Goal: Information Seeking & Learning: Learn about a topic

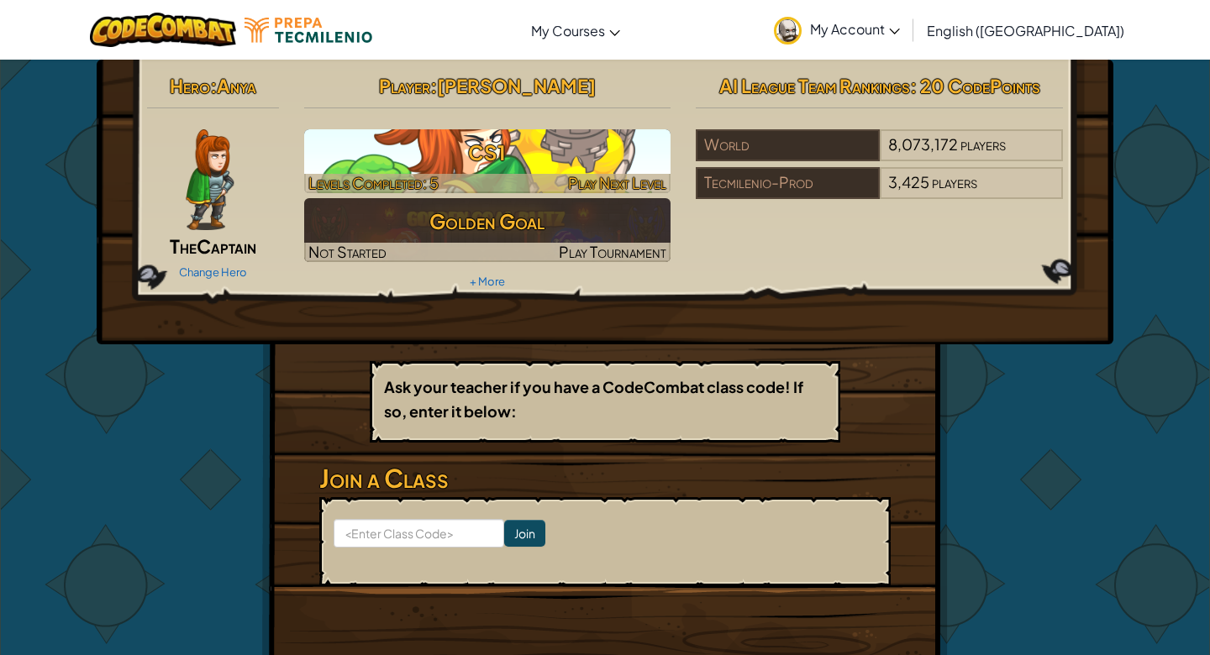
click at [637, 151] on h3 "CS1" at bounding box center [487, 153] width 367 height 38
select select "en-[GEOGRAPHIC_DATA]"
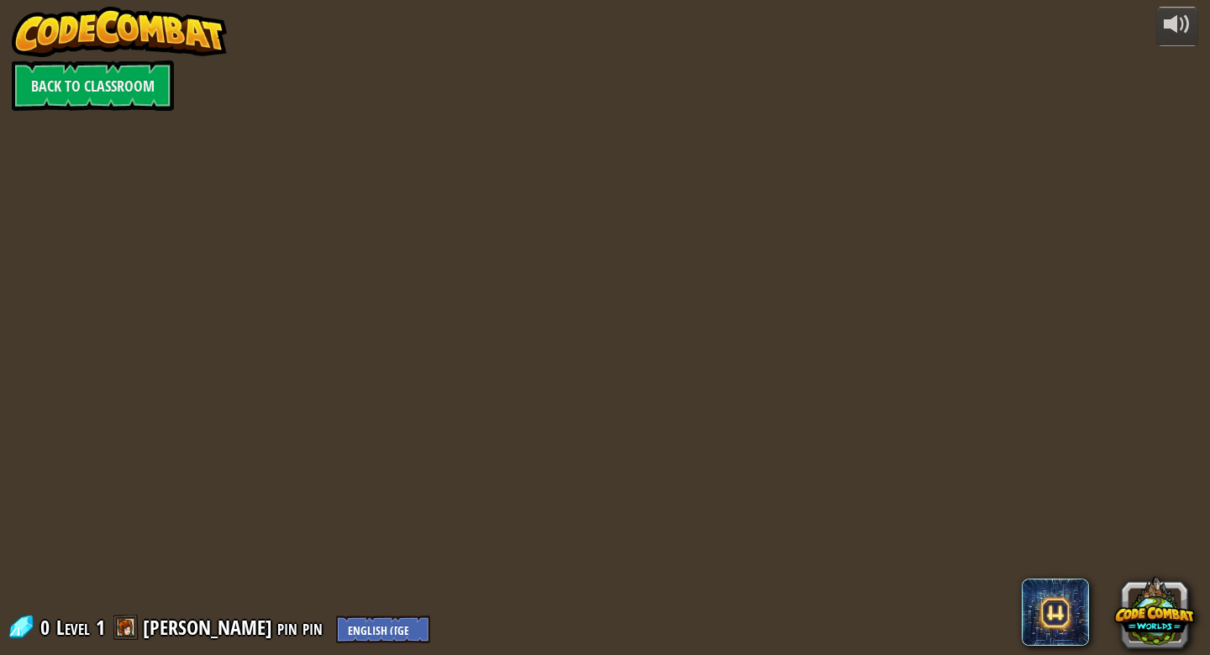
select select "en-[GEOGRAPHIC_DATA]"
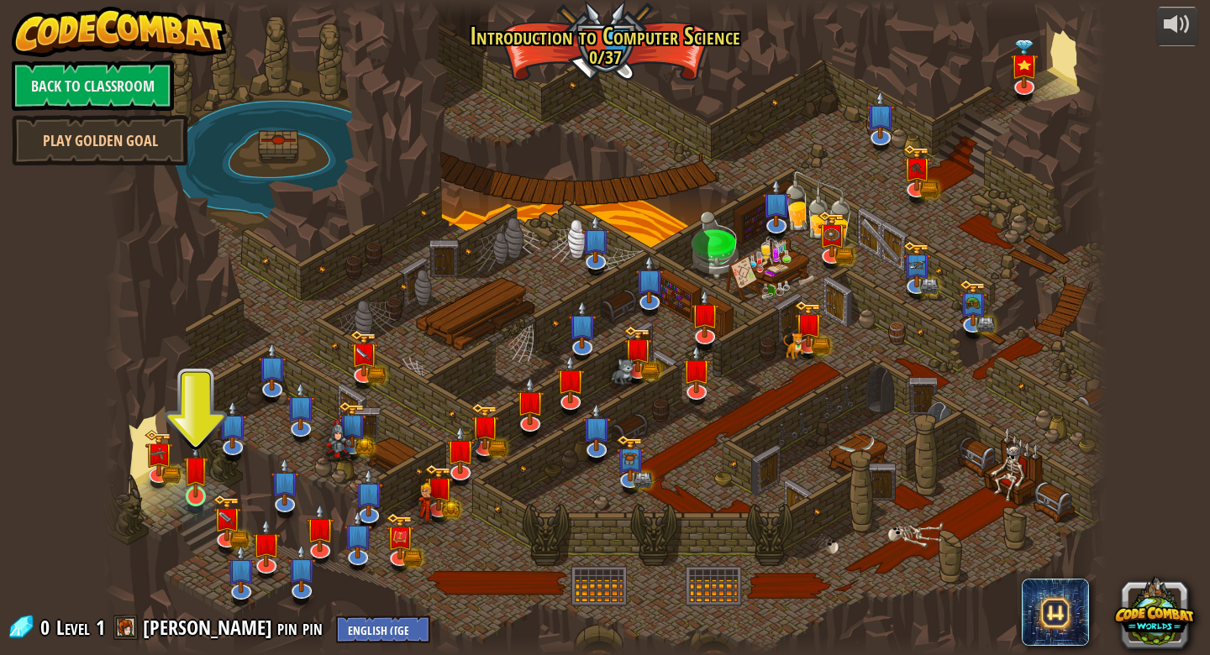
click at [193, 458] on img at bounding box center [195, 469] width 25 height 59
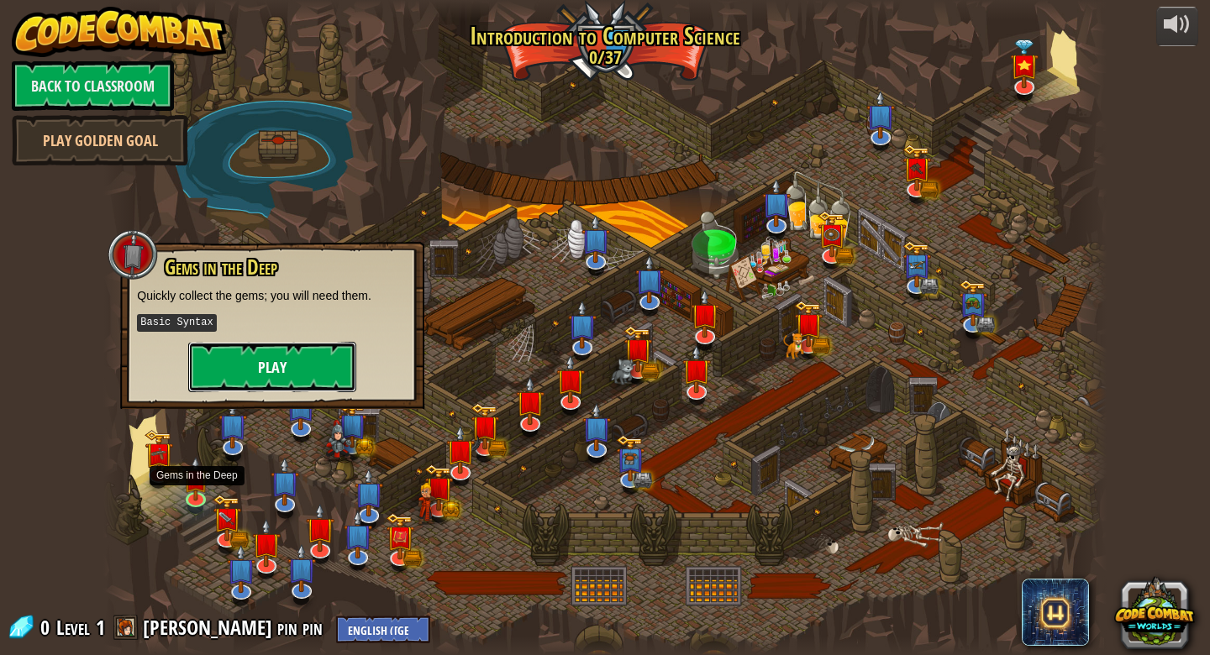
click at [215, 377] on button "Play" at bounding box center [272, 367] width 168 height 50
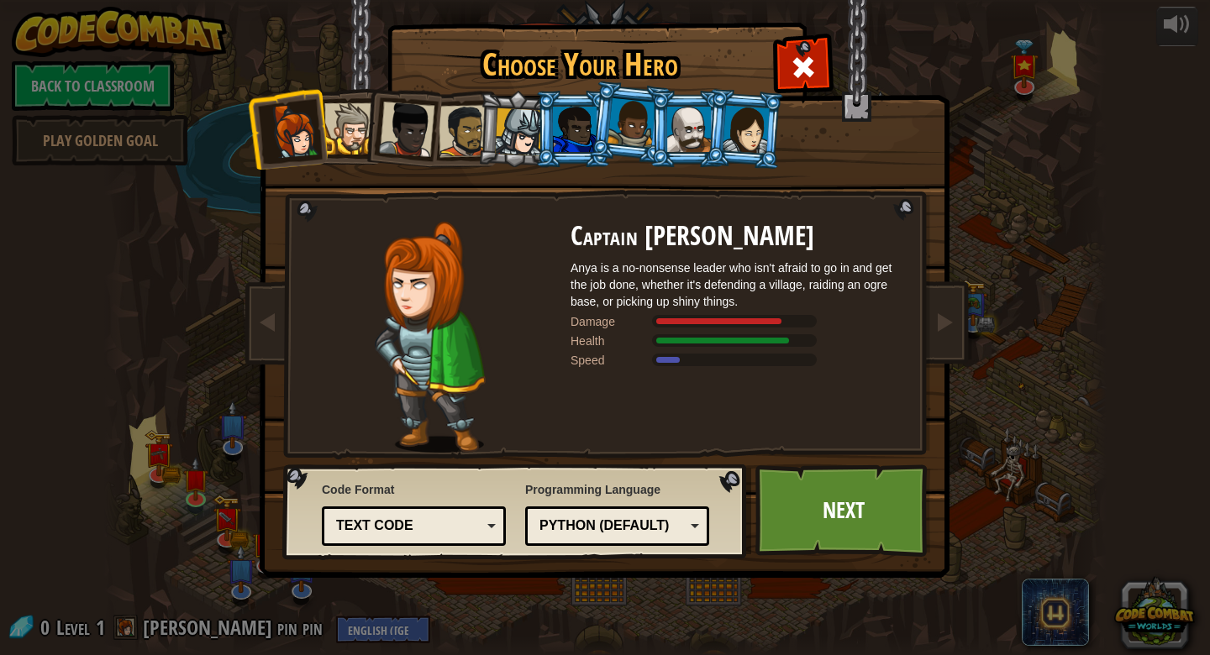
click at [696, 120] on div at bounding box center [689, 129] width 44 height 45
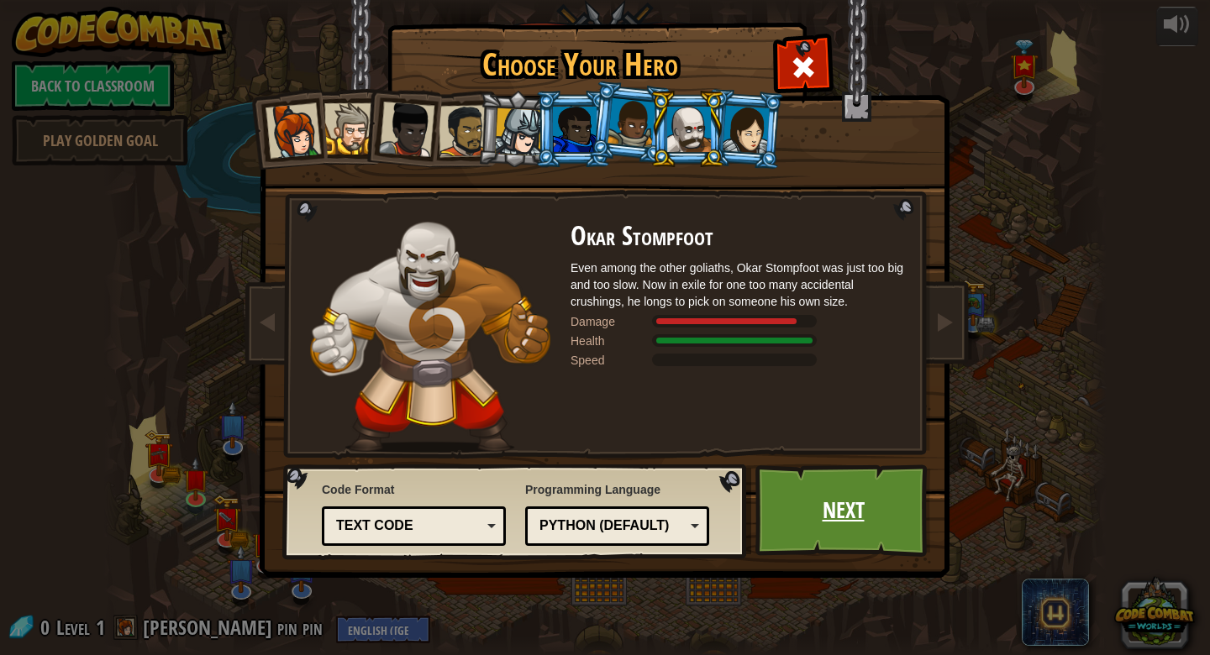
click at [821, 508] on link "Next" at bounding box center [843, 511] width 176 height 92
